Goal: Find specific page/section

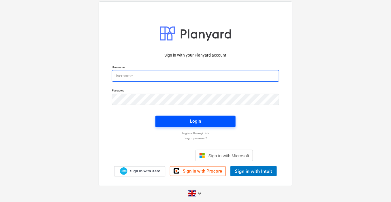
type input "[PERSON_NAME][EMAIL_ADDRESS][PERSON_NAME][DOMAIN_NAME]"
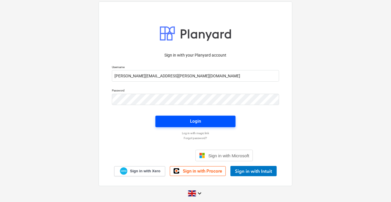
click at [193, 120] on div "Login" at bounding box center [195, 120] width 11 height 7
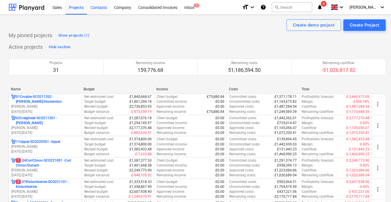
click at [103, 6] on div "Contacts" at bounding box center [98, 7] width 23 height 15
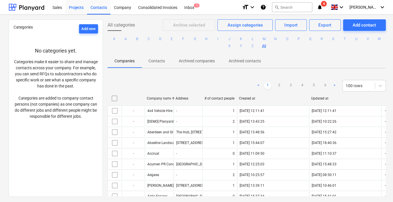
click at [76, 9] on div "Projects" at bounding box center [76, 7] width 22 height 15
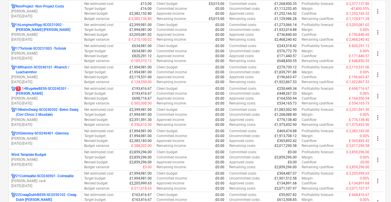
scroll to position [468, 0]
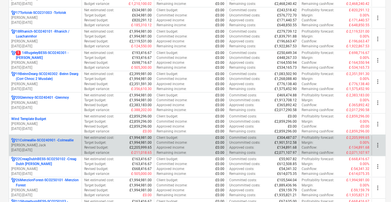
click at [60, 138] on p "21Colmeallie-SCO240901 - Colmeallie" at bounding box center [45, 140] width 58 height 5
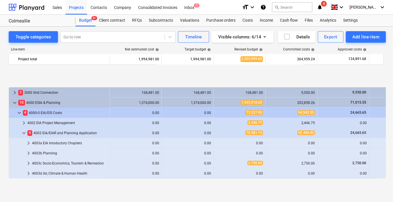
scroll to position [229, 0]
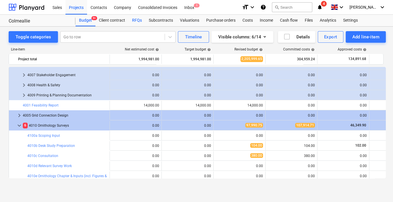
click at [137, 20] on div "RFQs" at bounding box center [136, 21] width 17 height 12
